Goal: Manage account settings

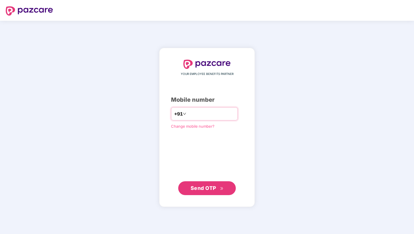
click at [191, 114] on input "number" at bounding box center [210, 113] width 47 height 9
click at [186, 126] on span "Change mobile number?" at bounding box center [192, 126] width 43 height 5
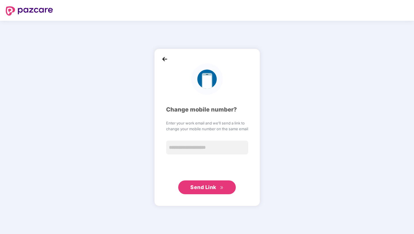
click at [165, 60] on img at bounding box center [164, 59] width 9 height 9
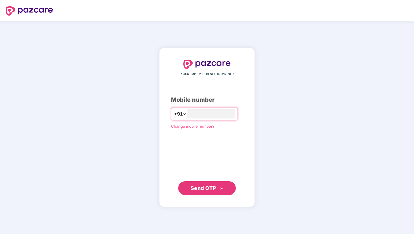
type input "**********"
click at [195, 188] on span "Send OTP" at bounding box center [203, 187] width 26 height 6
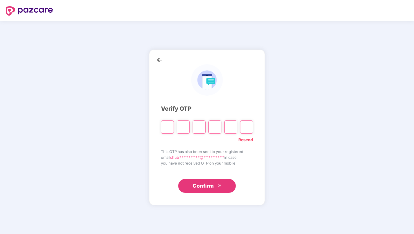
type input "*"
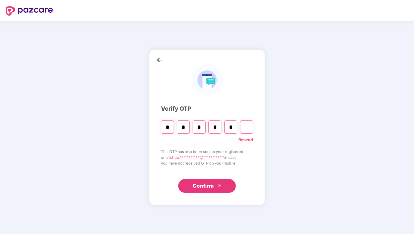
type input "*"
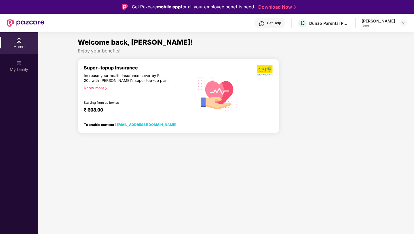
click at [261, 75] on img at bounding box center [265, 70] width 16 height 11
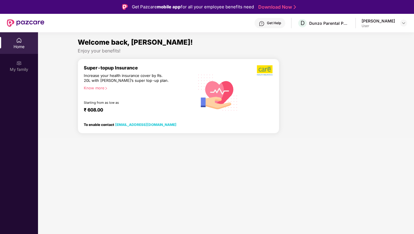
click at [261, 75] on img at bounding box center [265, 70] width 16 height 11
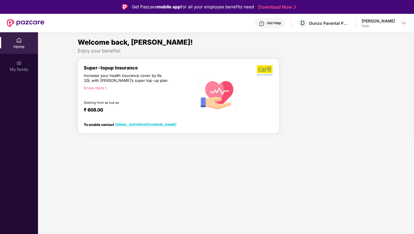
click at [261, 75] on img at bounding box center [265, 70] width 16 height 11
click at [261, 74] on img at bounding box center [265, 70] width 16 height 11
